Goal: Information Seeking & Learning: Find specific fact

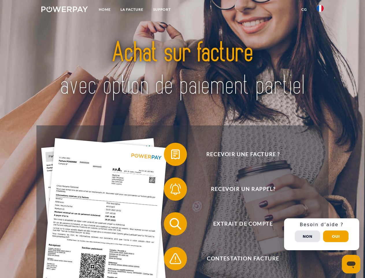
click at [64, 10] on img at bounding box center [64, 9] width 47 height 6
click at [320, 10] on img at bounding box center [320, 8] width 7 height 7
click at [304, 10] on link "CG" at bounding box center [304, 9] width 15 height 10
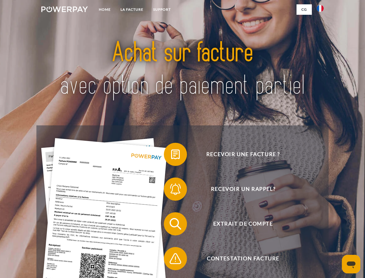
click at [171, 155] on span at bounding box center [166, 154] width 29 height 29
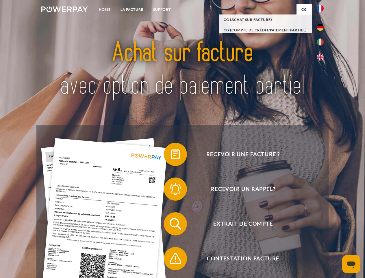
click at [171, 190] on span at bounding box center [166, 188] width 29 height 29
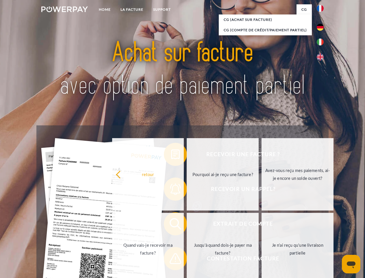
click at [187, 225] on link "Jusqu'à quand dois-je payer ma facture?" at bounding box center [223, 248] width 72 height 72
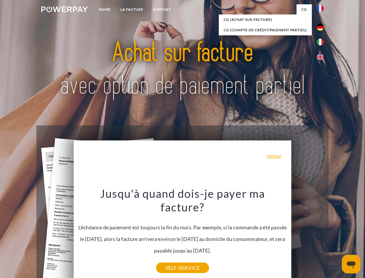
click at [322, 234] on div "Recevoir une facture ? Recevoir un rappel? Extrait de compte retour" at bounding box center [182, 240] width 292 height 231
click at [308, 235] on span "Extrait de compte" at bounding box center [243, 223] width 142 height 23
click at [336, 236] on header "Home LA FACTURE Support" at bounding box center [182, 199] width 365 height 399
